Goal: Task Accomplishment & Management: Complete application form

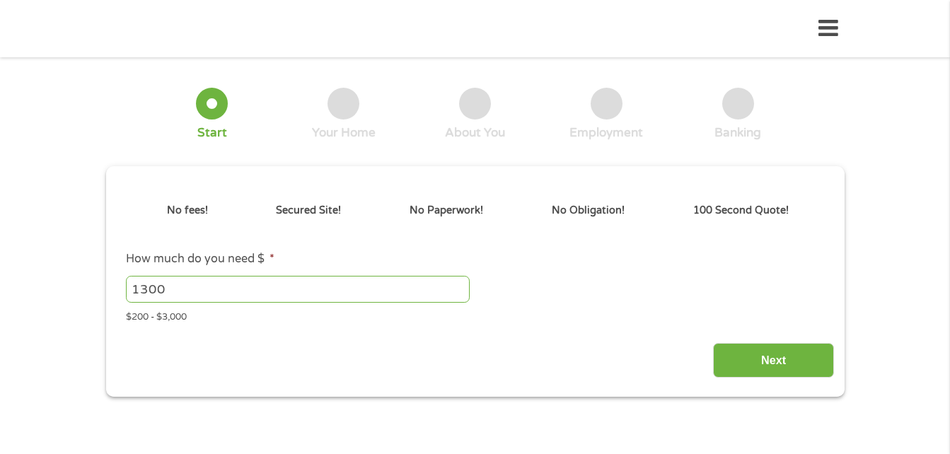
type input "EAIaIQobChMI14Ha5suGkAMVl0pHAR0oJA7pEAAYAyAAEgIp2vD_BwE"
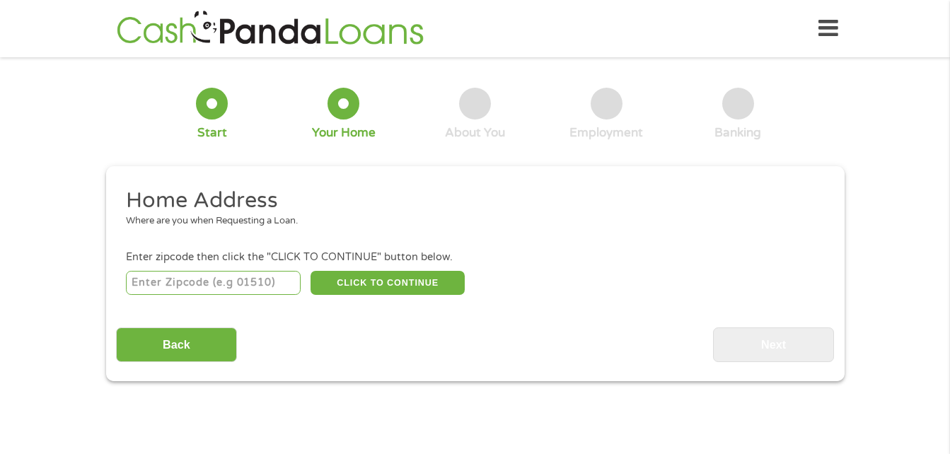
click at [276, 281] on input "number" at bounding box center [213, 283] width 175 height 24
type input "02879"
click at [373, 276] on button "CLICK TO CONTINUE" at bounding box center [387, 283] width 154 height 24
type input "02879"
type input "Wakefield"
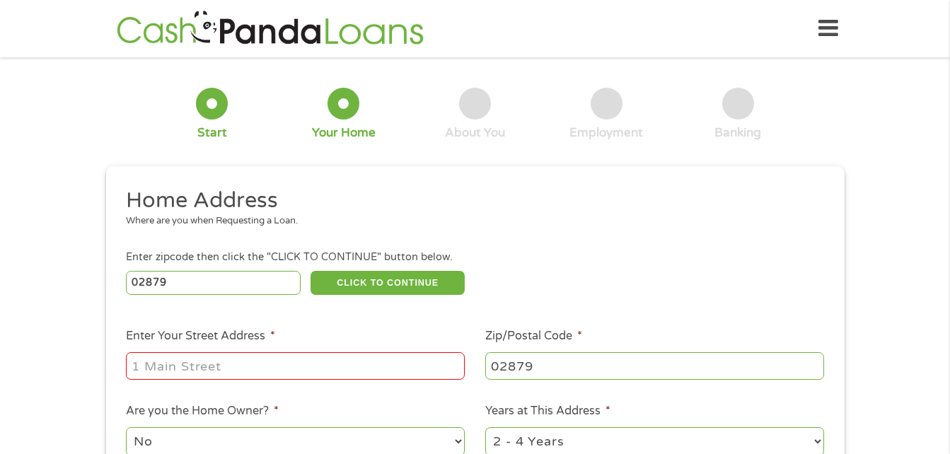
click at [388, 366] on input "Enter Your Street Address *" at bounding box center [295, 365] width 339 height 27
type input "[STREET_ADDRESS][PERSON_NAME]"
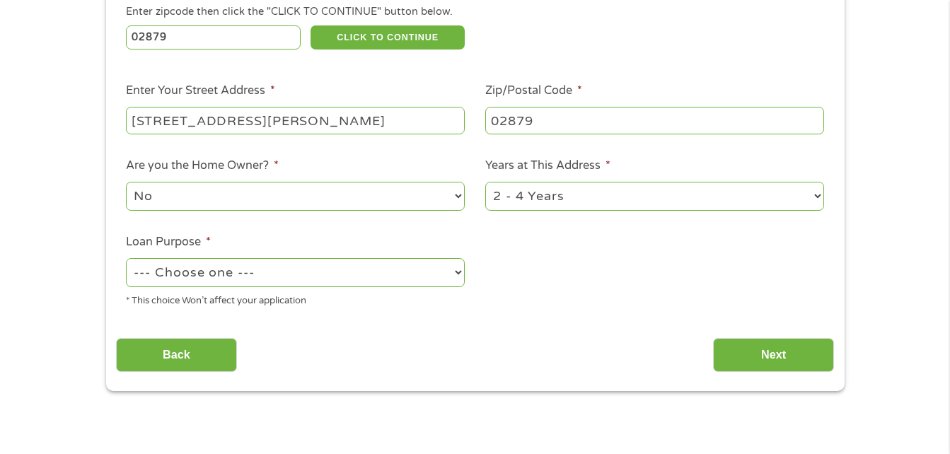
scroll to position [330, 0]
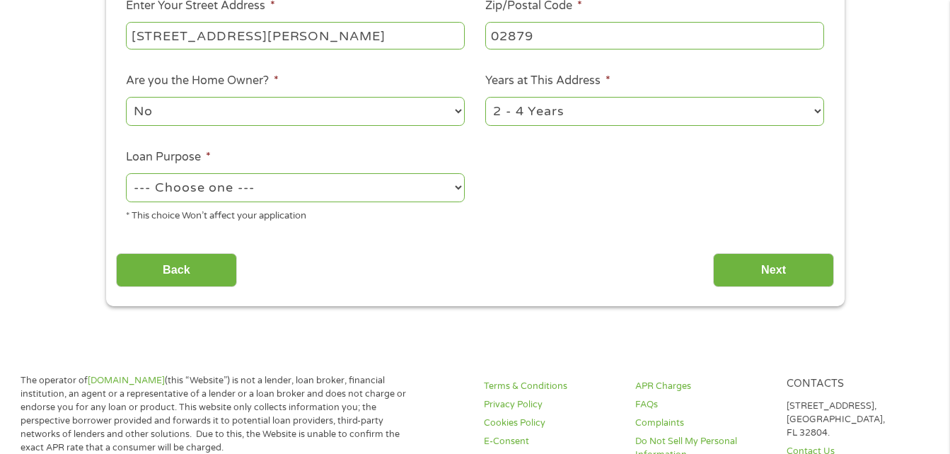
click at [458, 187] on select "--- Choose one --- Pay Bills Debt Consolidation Home Improvement Major Purchase…" at bounding box center [295, 187] width 339 height 29
select select "medicalexpenses"
click at [126, 173] on select "--- Choose one --- Pay Bills Debt Consolidation Home Improvement Major Purchase…" at bounding box center [295, 187] width 339 height 29
click at [772, 271] on input "Next" at bounding box center [773, 270] width 121 height 35
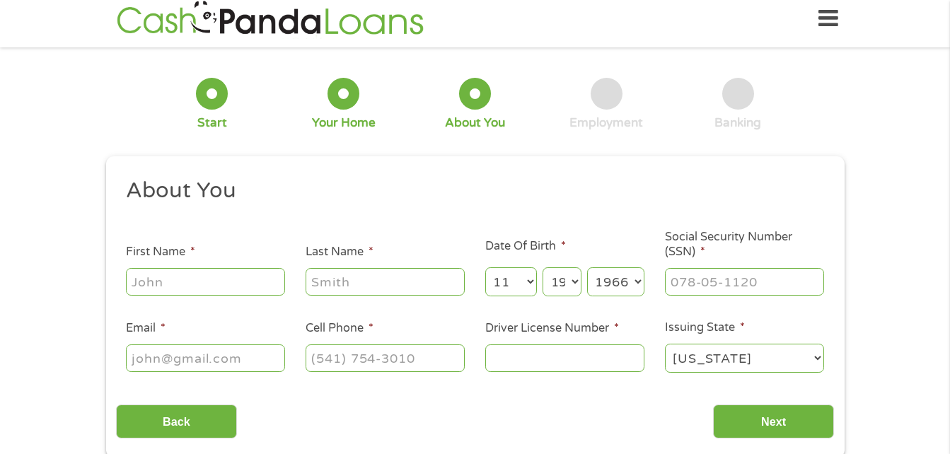
scroll to position [0, 0]
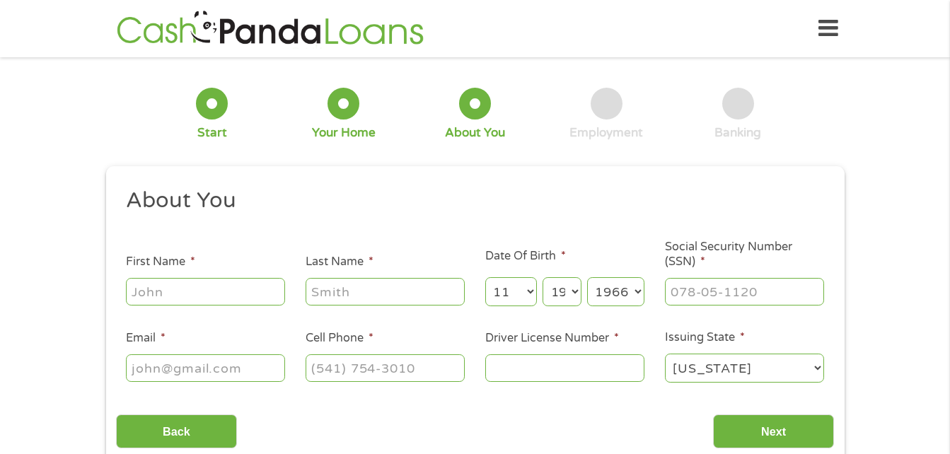
click at [223, 288] on input "First Name *" at bounding box center [205, 291] width 159 height 27
type input "[PERSON_NAME]"
type input "[EMAIL_ADDRESS][DOMAIN_NAME]"
type input "[PHONE_NUMBER]"
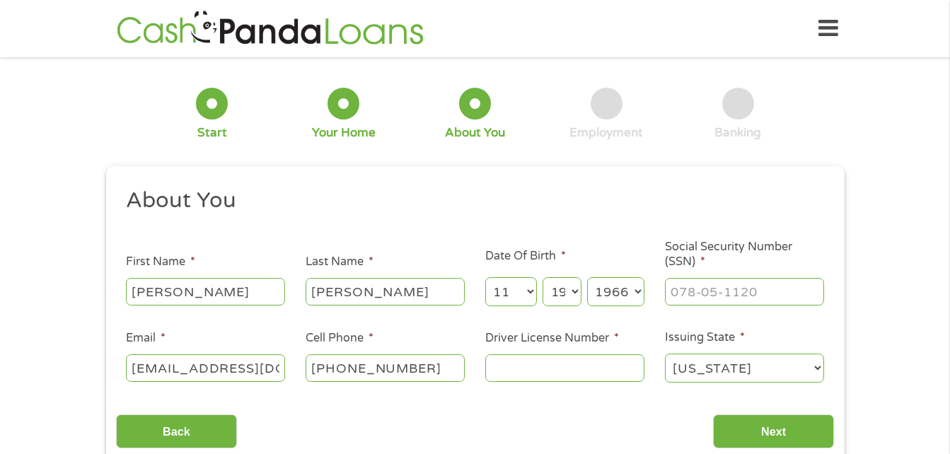
click at [356, 293] on input "[PERSON_NAME]" at bounding box center [384, 291] width 159 height 27
click at [359, 293] on input "[PERSON_NAME]" at bounding box center [384, 291] width 159 height 27
type input "[PERSON_NAME]"
click at [684, 293] on input "___-__-____" at bounding box center [744, 291] width 159 height 27
type input "104-66-8119"
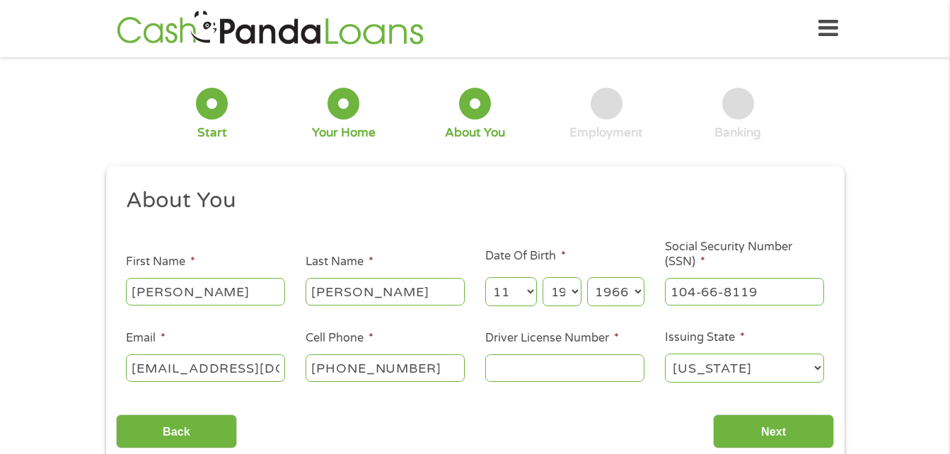
click at [543, 371] on input "Driver License Number *" at bounding box center [564, 367] width 159 height 27
type input "1"
type input "2302446"
click at [786, 427] on input "Next" at bounding box center [773, 431] width 121 height 35
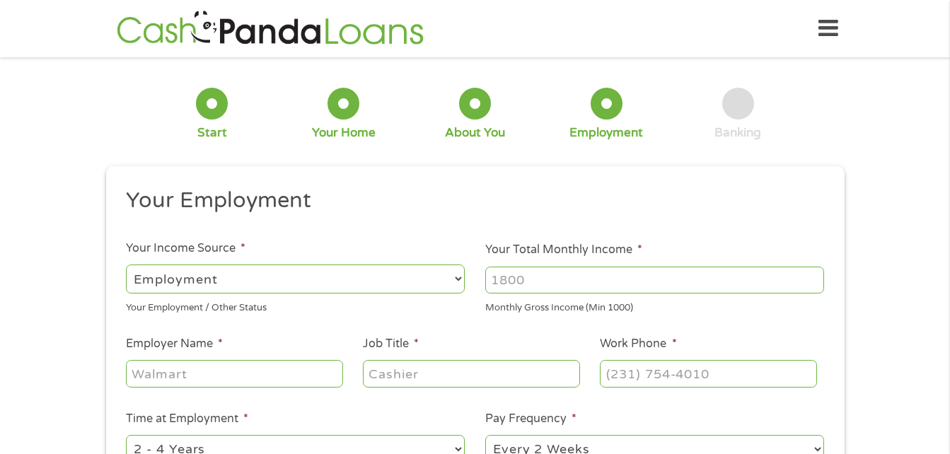
scroll to position [6, 6]
click at [578, 275] on input "Your Total Monthly Income *" at bounding box center [654, 280] width 339 height 27
type input "4200"
click at [311, 375] on input "Employer Name *" at bounding box center [234, 373] width 216 height 27
type input "k"
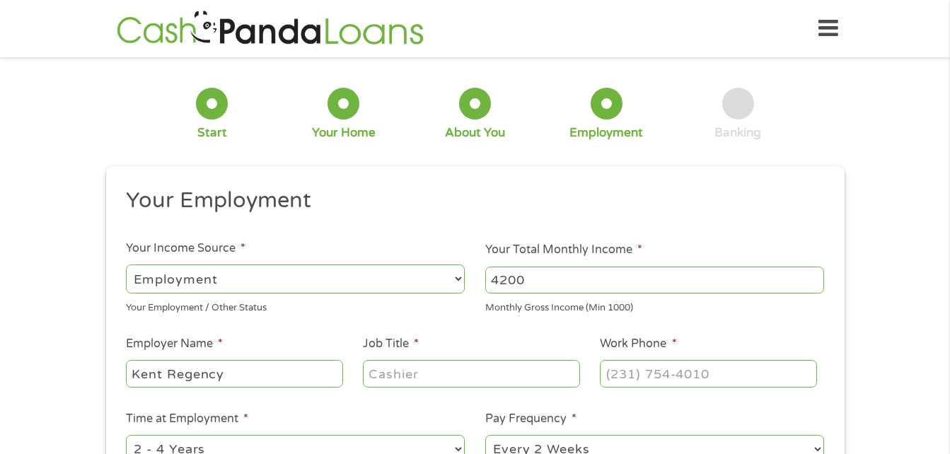
type input "Kent Regency"
click at [457, 373] on input "Job Title *" at bounding box center [471, 373] width 216 height 27
type input "Assistant Admission Director"
drag, startPoint x: 757, startPoint y: 354, endPoint x: 746, endPoint y: 368, distance: 17.7
click at [747, 368] on li "Work Phone *" at bounding box center [708, 362] width 237 height 54
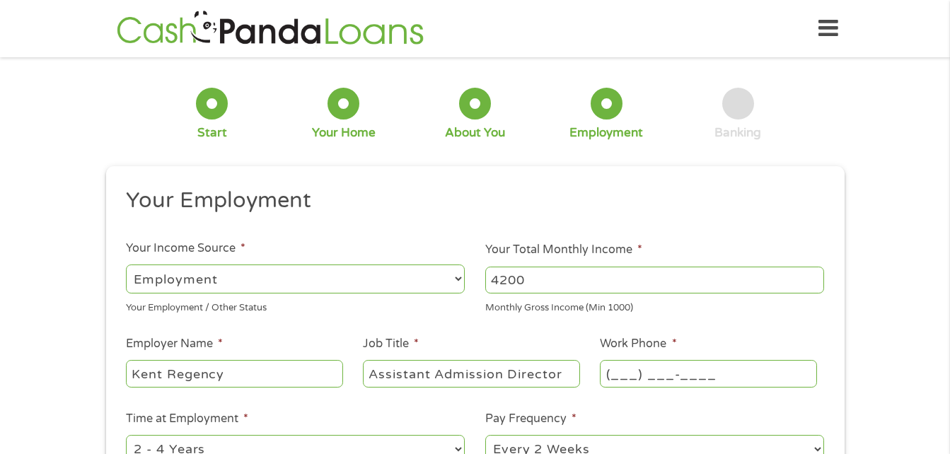
click at [745, 372] on input "(___) ___-____" at bounding box center [708, 373] width 216 height 27
type input "[PHONE_NUMBER]"
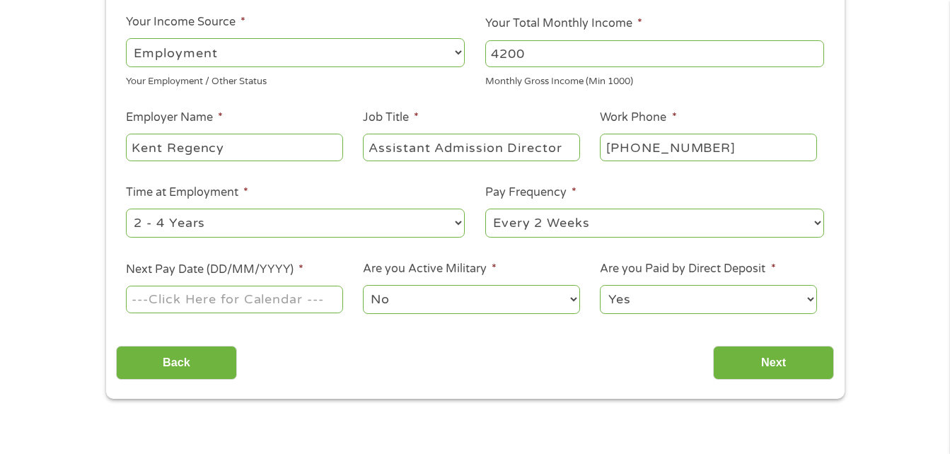
scroll to position [255, 0]
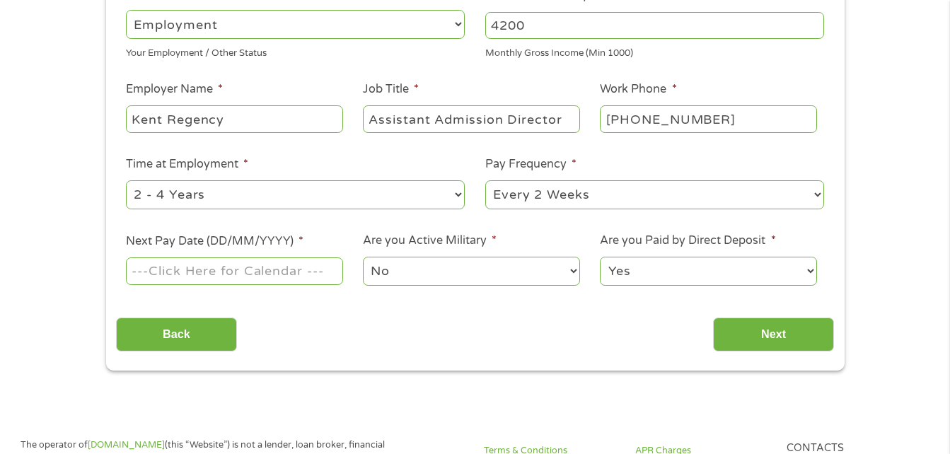
click at [818, 194] on select "--- Choose one --- Every 2 Weeks Every Week Monthly Semi-Monthly" at bounding box center [654, 194] width 339 height 29
select select "weekly"
click at [485, 180] on select "--- Choose one --- Every 2 Weeks Every Week Monthly Semi-Monthly" at bounding box center [654, 194] width 339 height 29
click at [324, 271] on input "Next Pay Date (DD/MM/YYYY) *" at bounding box center [234, 270] width 216 height 27
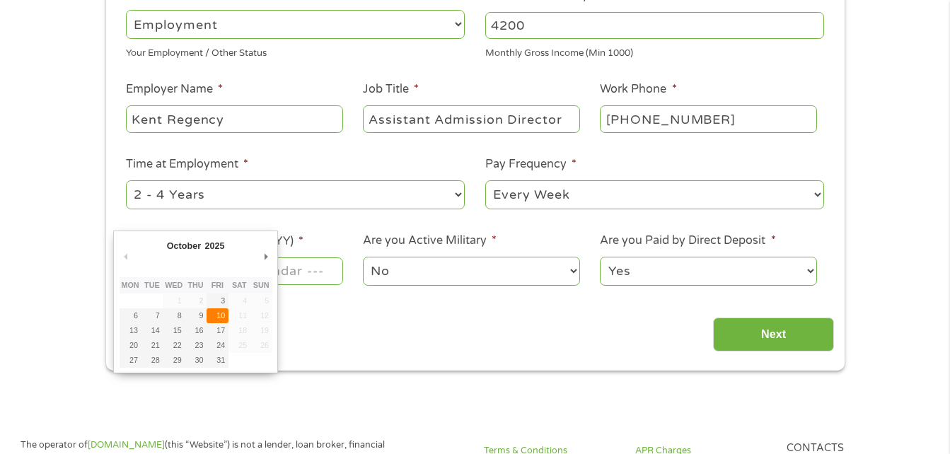
type input "[DATE]"
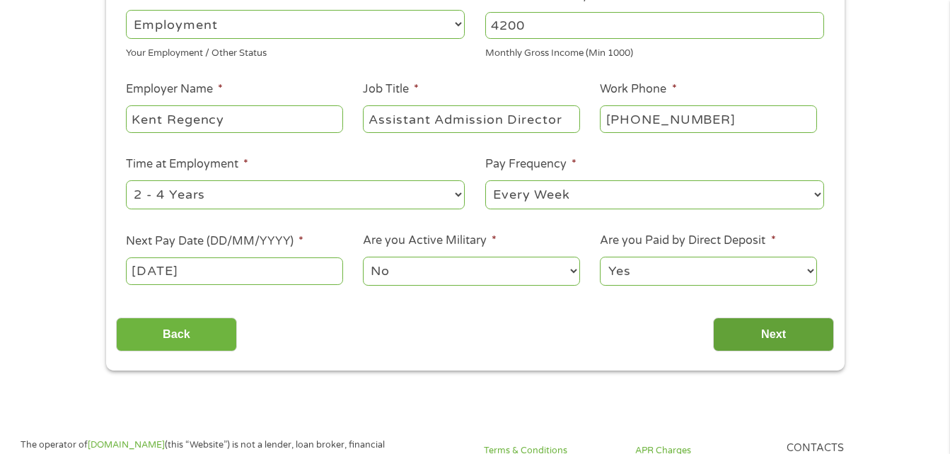
click at [770, 331] on input "Next" at bounding box center [773, 335] width 121 height 35
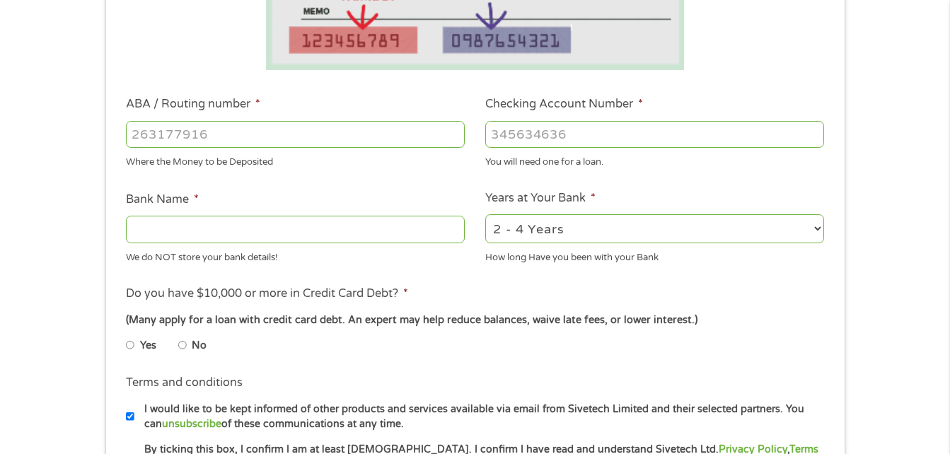
scroll to position [387, 0]
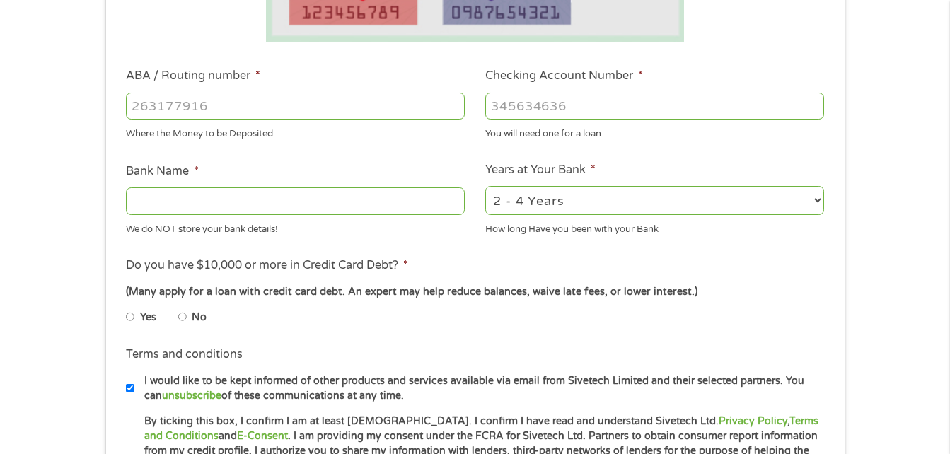
click at [292, 98] on input "ABA / Routing number *" at bounding box center [295, 106] width 339 height 27
type input "011500120"
type input "CITIZENS BANK NATIONAL ASSOCIATION"
type input "011500120"
click at [592, 103] on input "Checking Account Number *" at bounding box center [654, 106] width 339 height 27
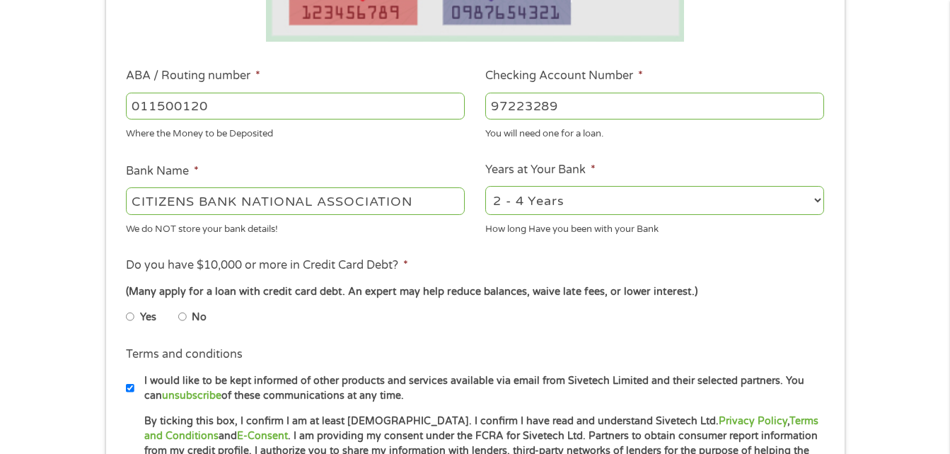
type input "97223289"
click at [182, 317] on input "No" at bounding box center [182, 316] width 8 height 23
radio input "true"
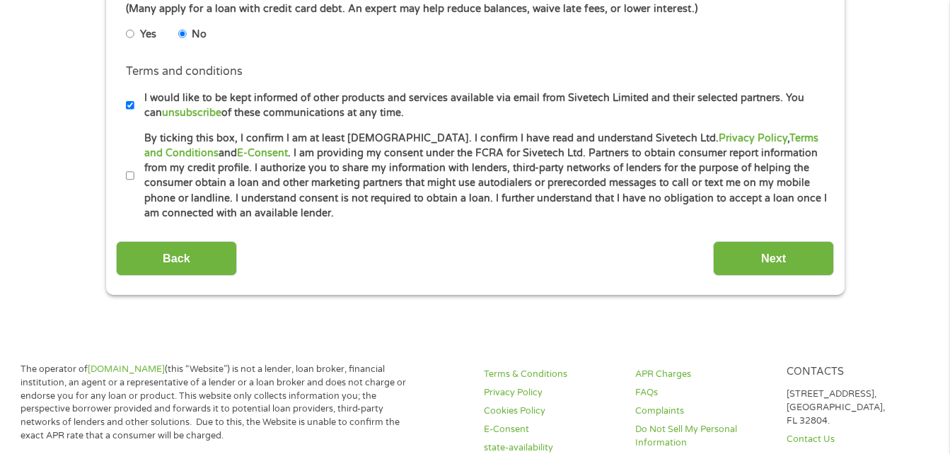
scroll to position [717, 0]
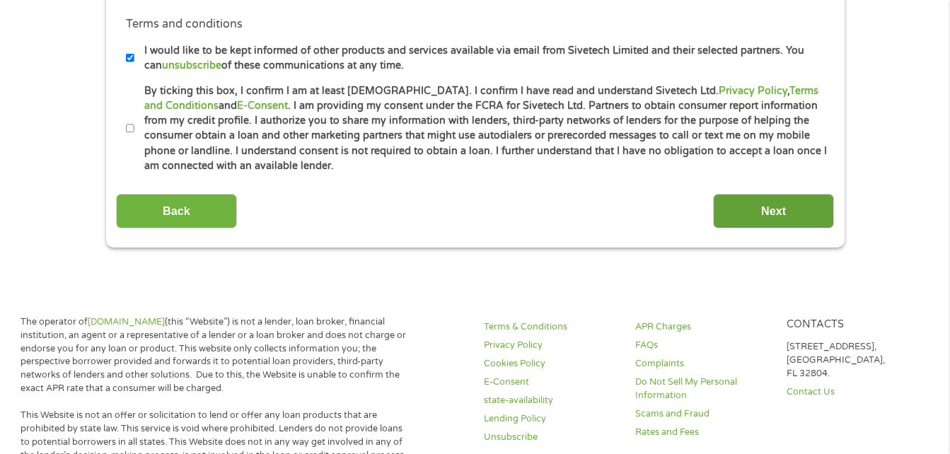
click at [753, 205] on input "Next" at bounding box center [773, 211] width 121 height 35
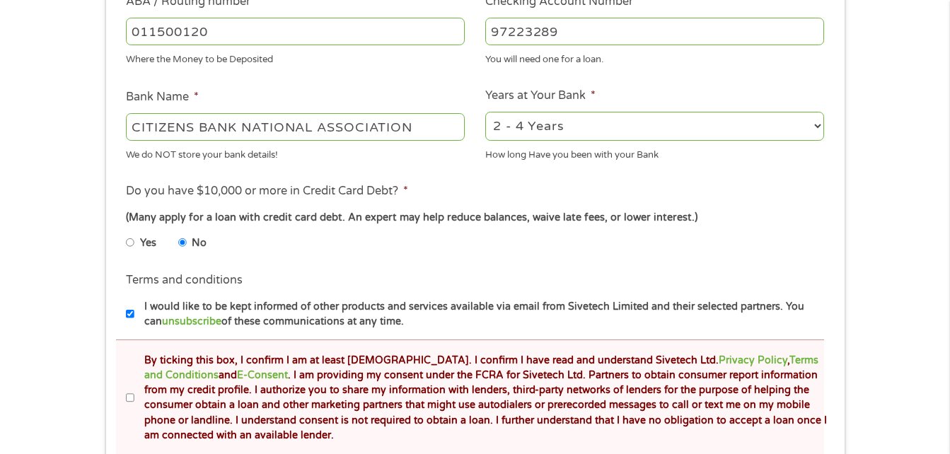
scroll to position [537, 0]
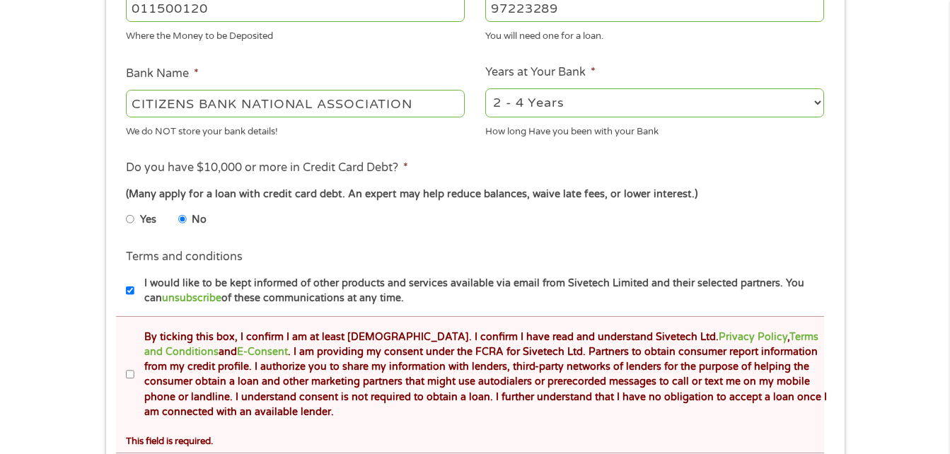
click at [130, 375] on input "By ticking this box, I confirm I am at least [DEMOGRAPHIC_DATA]. I confirm I ha…" at bounding box center [130, 374] width 8 height 23
checkbox input "true"
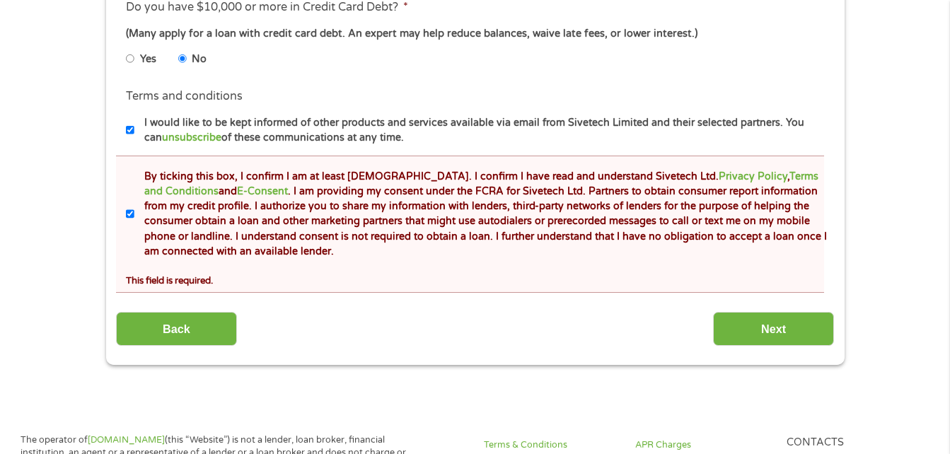
scroll to position [735, 0]
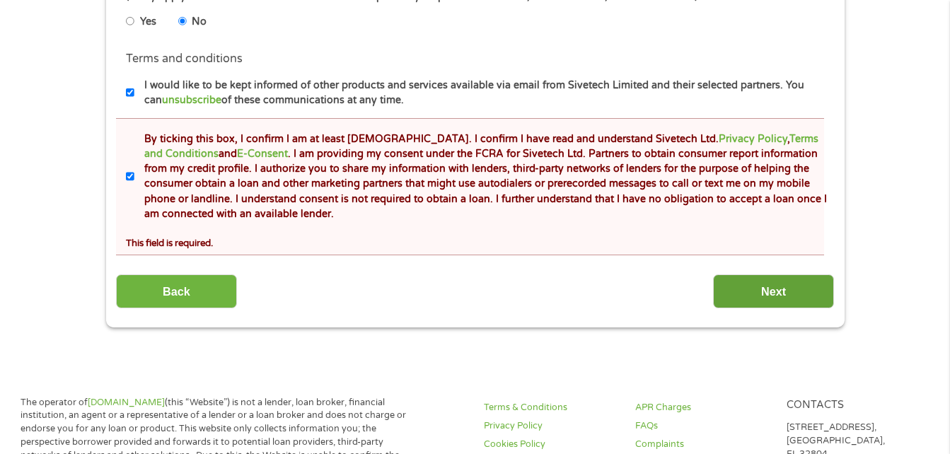
click at [800, 290] on input "Next" at bounding box center [773, 291] width 121 height 35
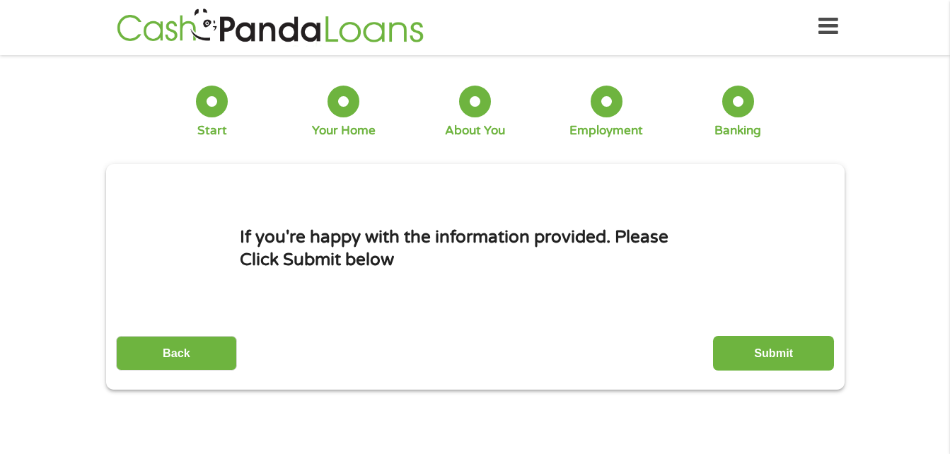
scroll to position [0, 0]
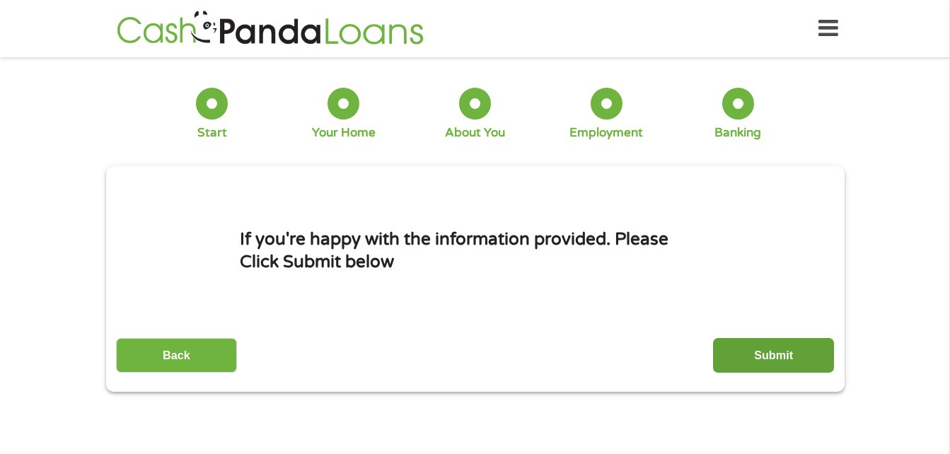
click at [767, 349] on input "Submit" at bounding box center [773, 355] width 121 height 35
